Goal: Find specific page/section: Find specific page/section

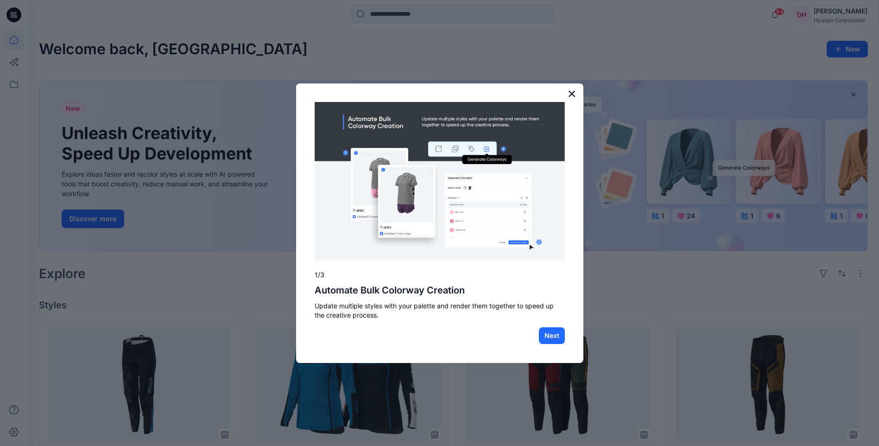
click at [574, 89] on button "×" at bounding box center [572, 93] width 9 height 15
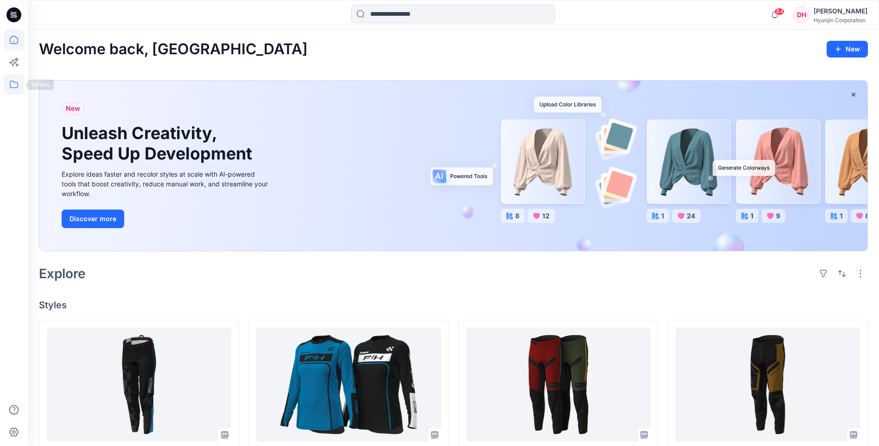
click at [21, 83] on icon at bounding box center [14, 84] width 20 height 20
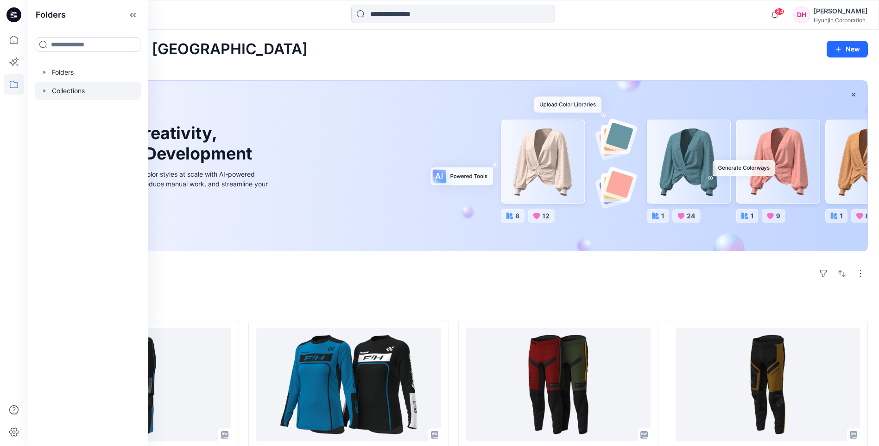
click at [60, 88] on div at bounding box center [88, 91] width 106 height 19
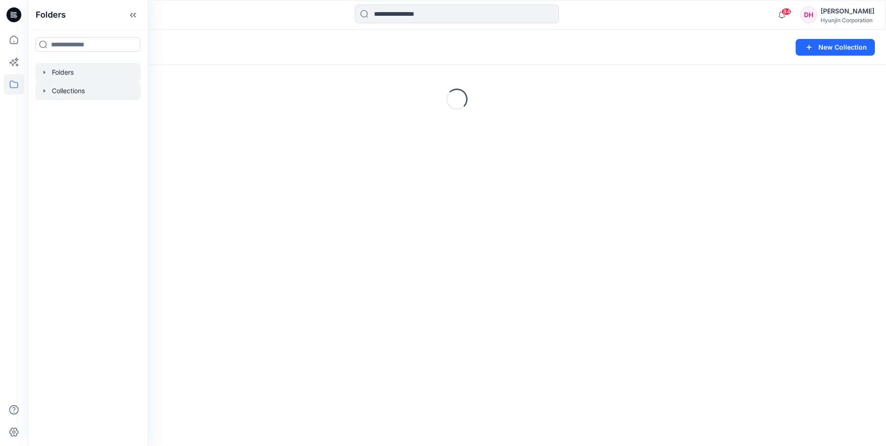
click at [67, 76] on div at bounding box center [88, 72] width 106 height 19
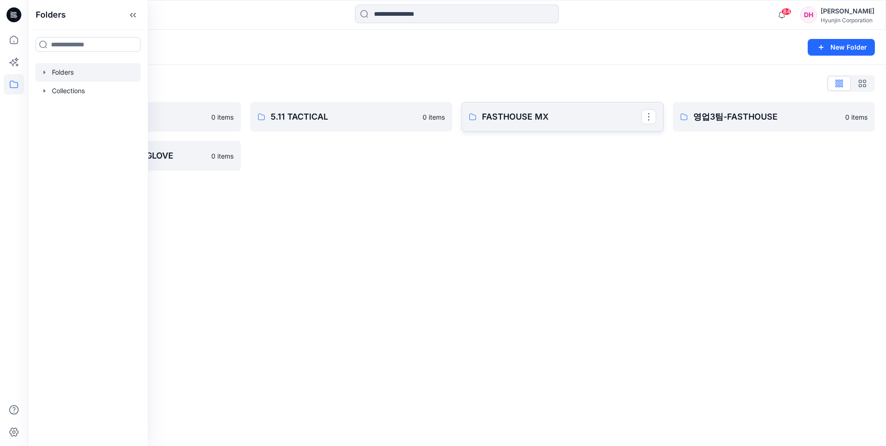
click at [541, 118] on p "FASTHOUSE MX" at bounding box center [561, 116] width 159 height 13
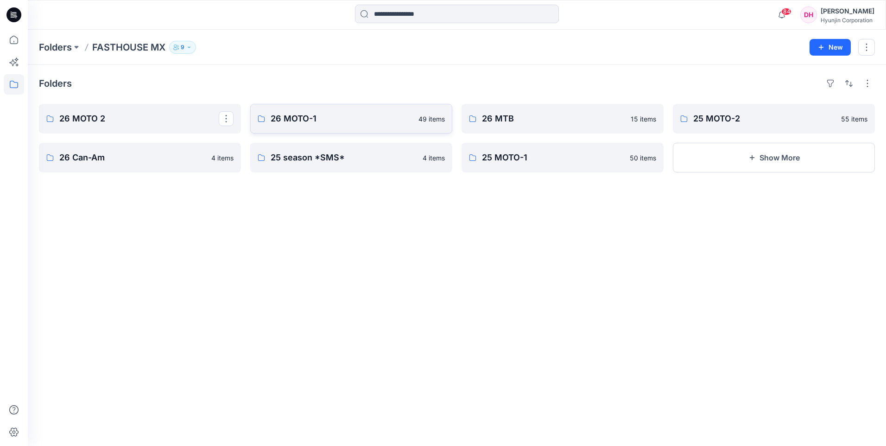
click at [299, 122] on p "26 MOTO-1" at bounding box center [342, 118] width 142 height 13
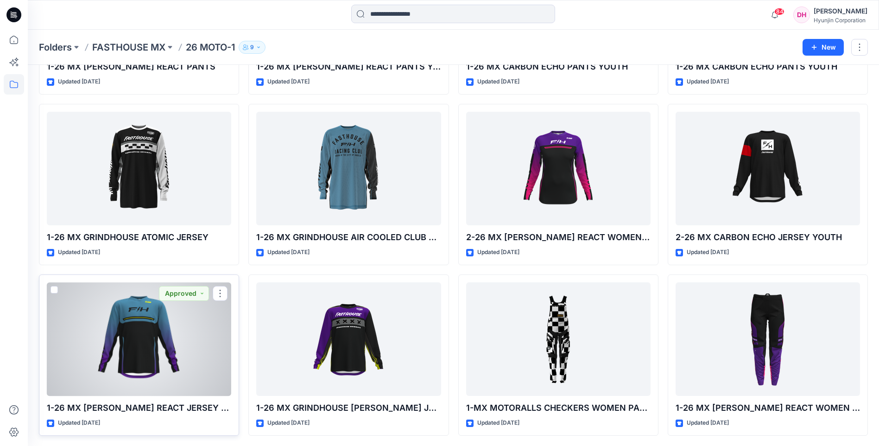
scroll to position [1228, 0]
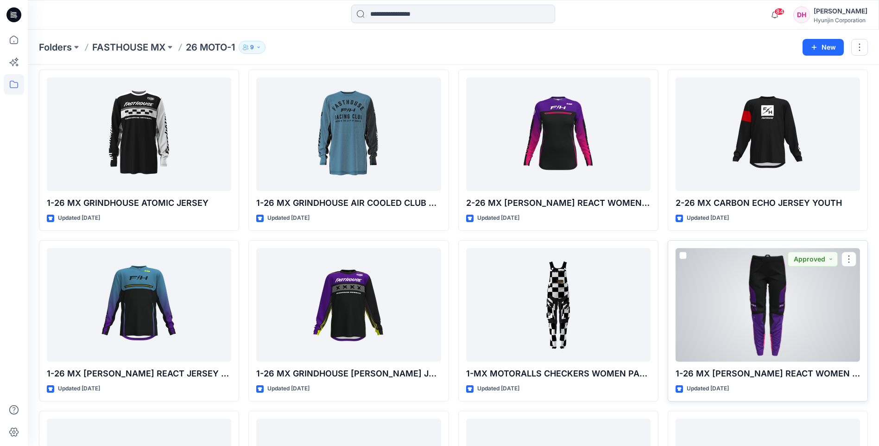
click at [769, 298] on div at bounding box center [768, 305] width 184 height 114
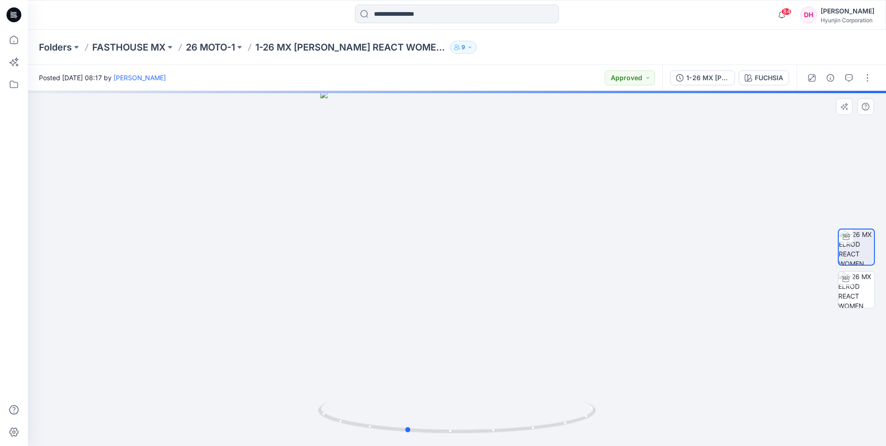
drag, startPoint x: 498, startPoint y: 278, endPoint x: 473, endPoint y: 280, distance: 25.2
click at [473, 280] on div at bounding box center [457, 268] width 858 height 355
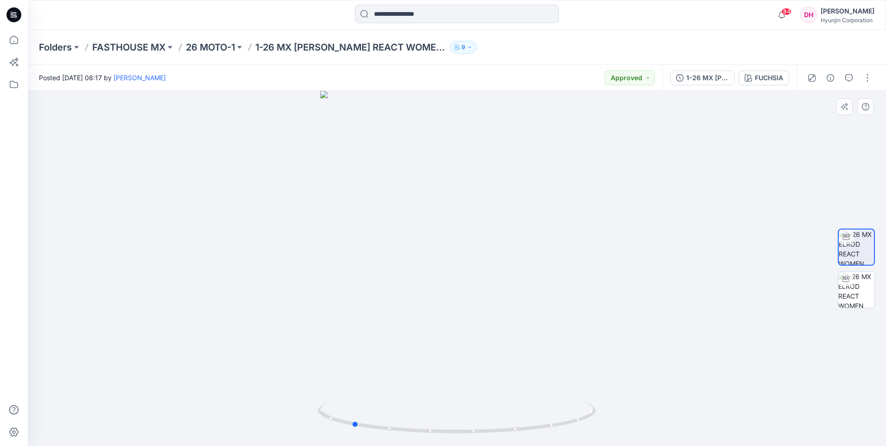
drag, startPoint x: 475, startPoint y: 373, endPoint x: 423, endPoint y: 373, distance: 51.9
click at [423, 373] on div at bounding box center [457, 268] width 858 height 355
drag, startPoint x: 386, startPoint y: 296, endPoint x: 432, endPoint y: 294, distance: 45.9
click at [432, 294] on div at bounding box center [457, 268] width 858 height 355
drag, startPoint x: 446, startPoint y: 150, endPoint x: 446, endPoint y: 416, distance: 266.4
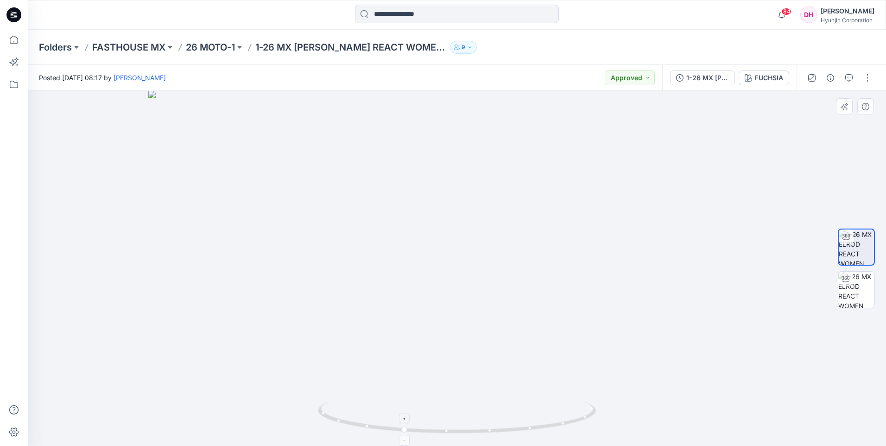
click at [446, 416] on div at bounding box center [457, 268] width 858 height 355
click at [367, 431] on icon at bounding box center [458, 418] width 280 height 35
